Goal: Entertainment & Leisure: Consume media (video, audio)

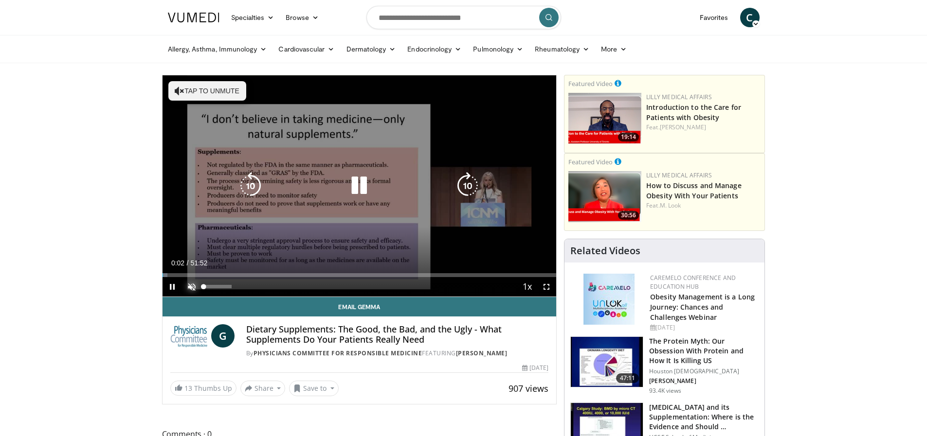
click at [191, 284] on span "Video Player" at bounding box center [191, 286] width 19 height 19
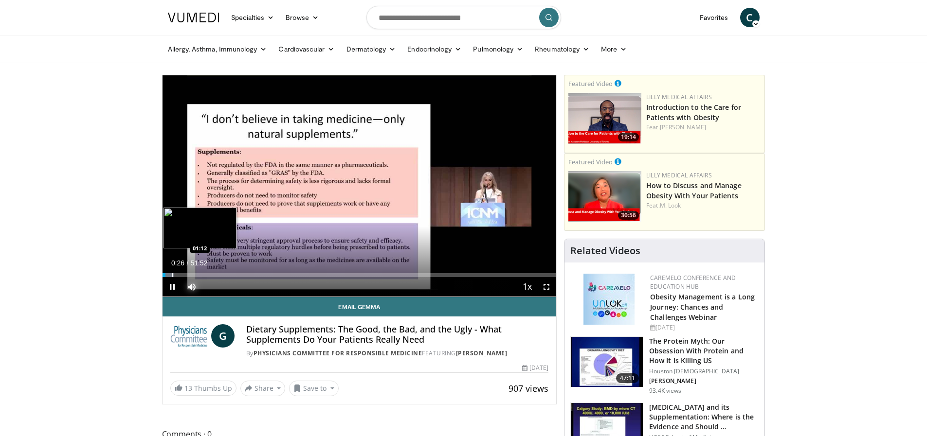
click at [172, 273] on div "Progress Bar" at bounding box center [172, 275] width 1 height 4
click at [205, 273] on div "Progress Bar" at bounding box center [205, 275] width 1 height 4
click at [223, 274] on div "Progress Bar" at bounding box center [223, 275] width 1 height 4
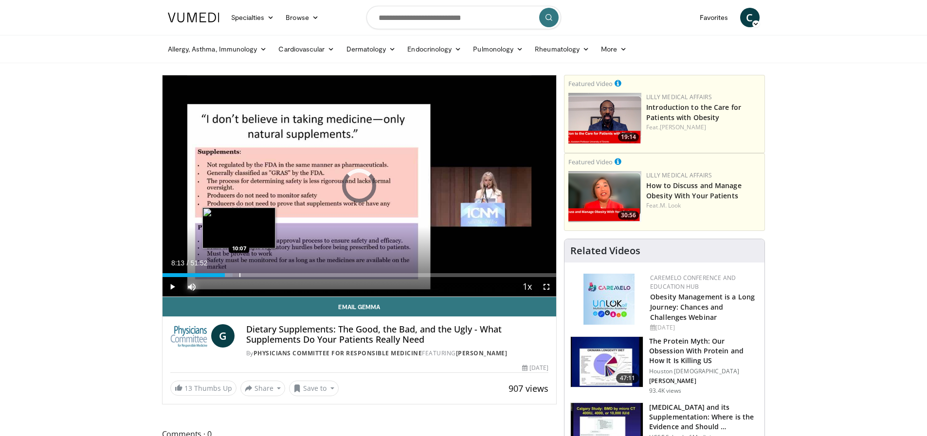
click at [239, 271] on div "Loaded : 17.85% 08:13 10:07" at bounding box center [359, 272] width 394 height 9
click at [254, 275] on div "Progress Bar" at bounding box center [254, 275] width 1 height 4
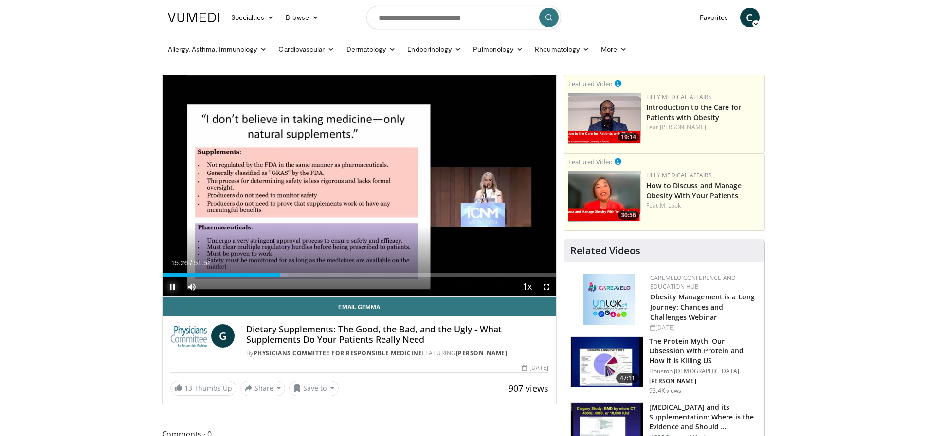
click at [170, 286] on span "Video Player" at bounding box center [171, 286] width 19 height 19
click at [162, 277] on button "Play" at bounding box center [171, 286] width 19 height 19
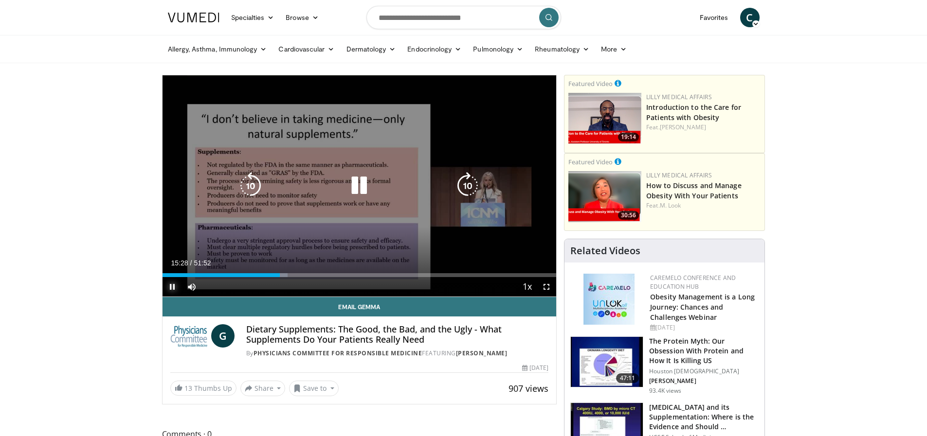
click at [171, 286] on span "Video Player" at bounding box center [171, 286] width 19 height 19
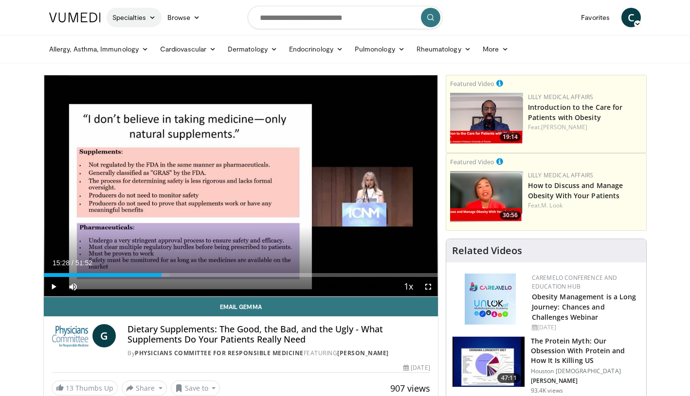
click at [140, 14] on link "Specialties" at bounding box center [134, 17] width 55 height 19
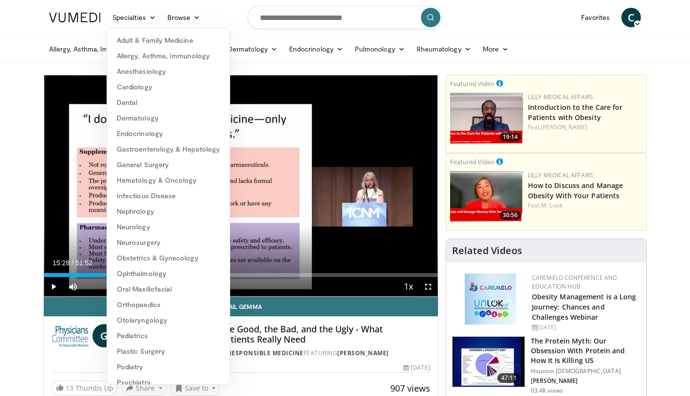
click at [557, 38] on ul "Allergy, [MEDICAL_DATA], Immunology [MEDICAL_DATA] [DEMOGRAPHIC_DATA] Dermatiti…" at bounding box center [344, 49] width 603 height 27
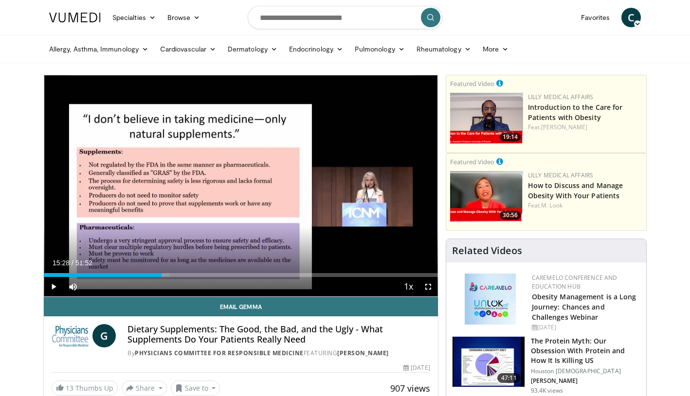
click at [564, 24] on nav "Specialties Adult & Family Medicine Allergy, [MEDICAL_DATA], Immunology Anesthe…" at bounding box center [344, 17] width 603 height 35
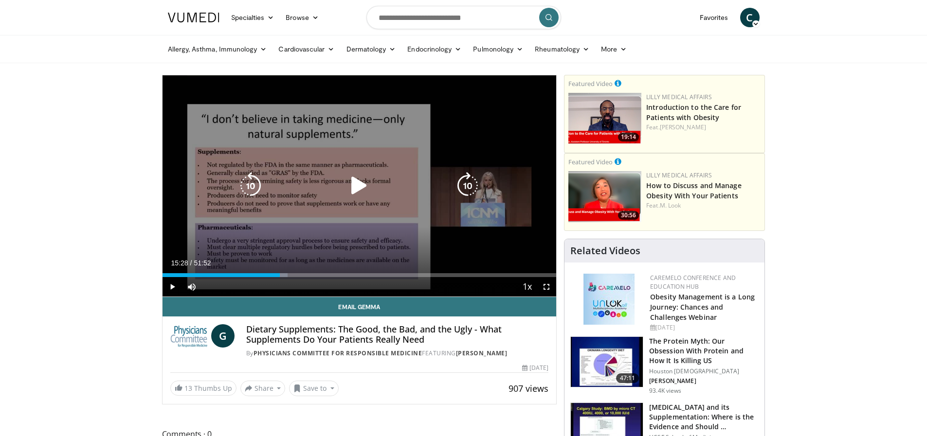
click at [354, 184] on icon "Video Player" at bounding box center [358, 185] width 27 height 27
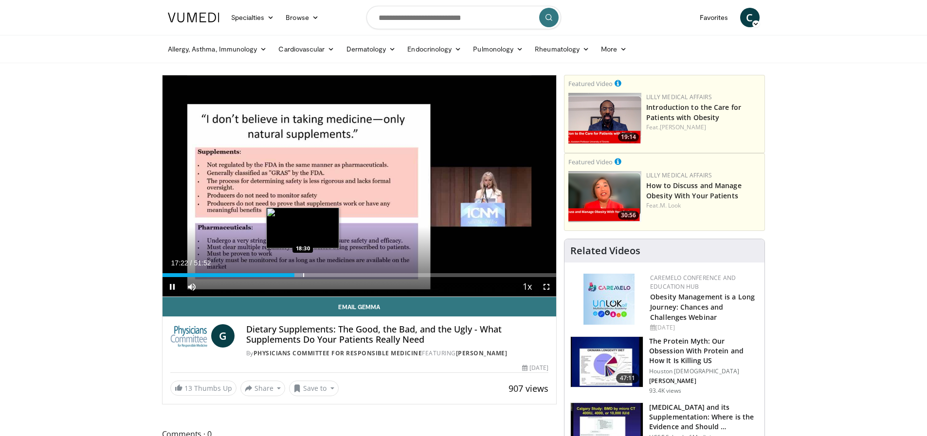
click at [303, 273] on div "Progress Bar" at bounding box center [303, 275] width 1 height 4
click at [321, 273] on div "Progress Bar" at bounding box center [321, 275] width 1 height 4
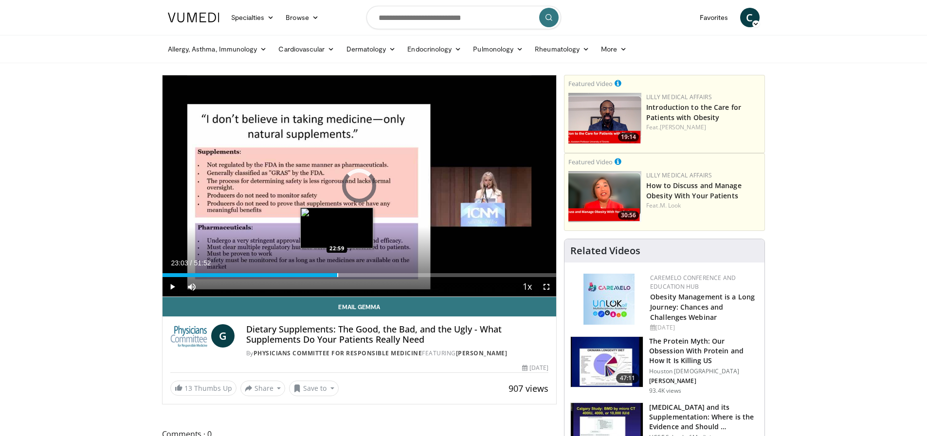
click at [337, 271] on div "Loaded : 43.99% 23:03 22:59" at bounding box center [359, 272] width 394 height 9
click at [352, 274] on div "Progress Bar" at bounding box center [352, 275] width 1 height 4
click at [345, 273] on div "Progress Bar" at bounding box center [345, 275] width 1 height 4
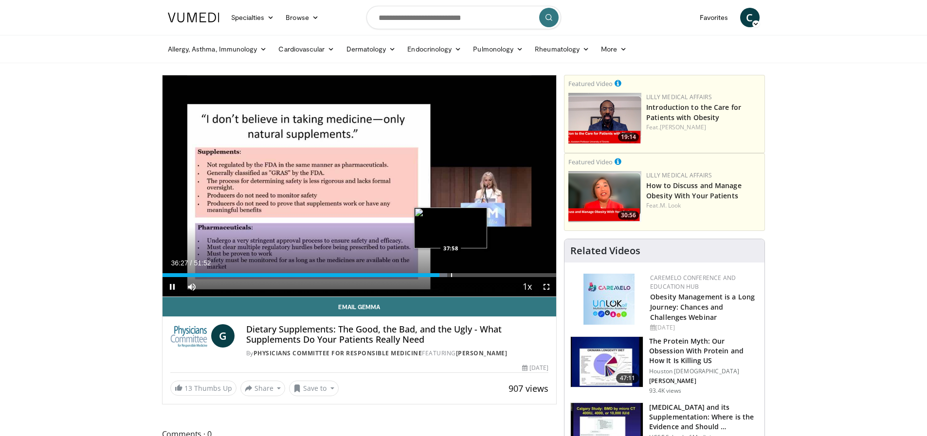
click at [451, 275] on div "Progress Bar" at bounding box center [451, 275] width 1 height 4
click at [467, 274] on div "Progress Bar" at bounding box center [467, 275] width 1 height 4
click at [463, 274] on div "Progress Bar" at bounding box center [463, 275] width 1 height 4
